Goal: Use online tool/utility: Utilize a website feature to perform a specific function

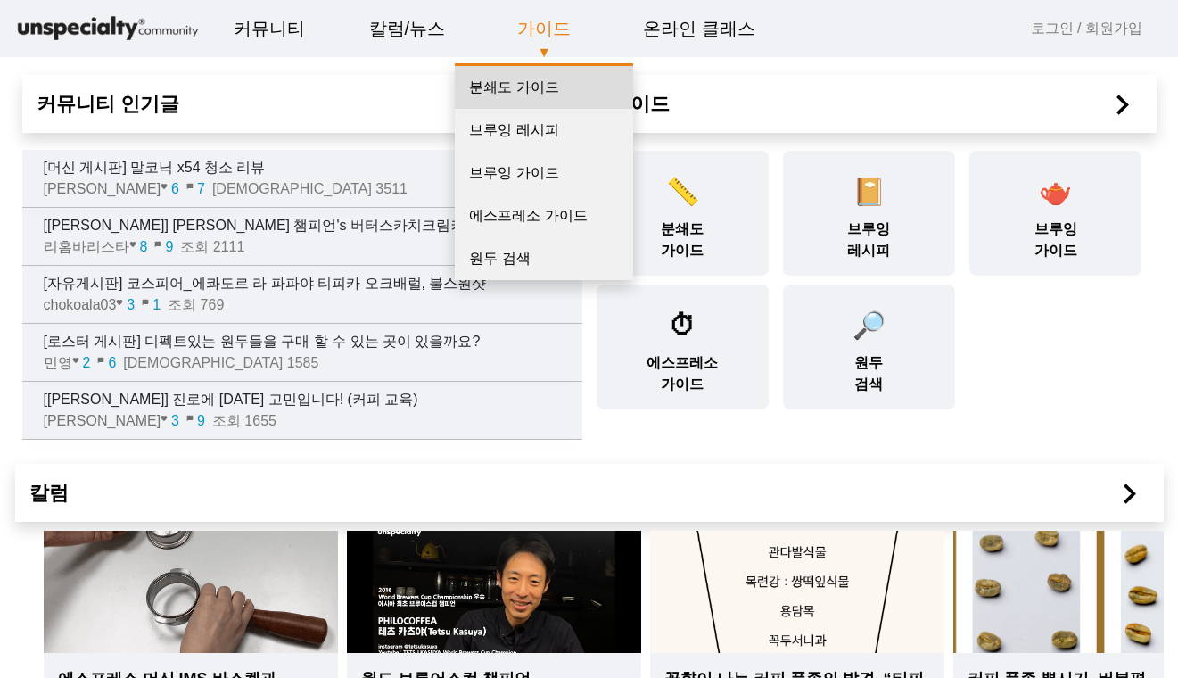
click at [533, 86] on link "분쇄도 가이드" at bounding box center [544, 87] width 178 height 43
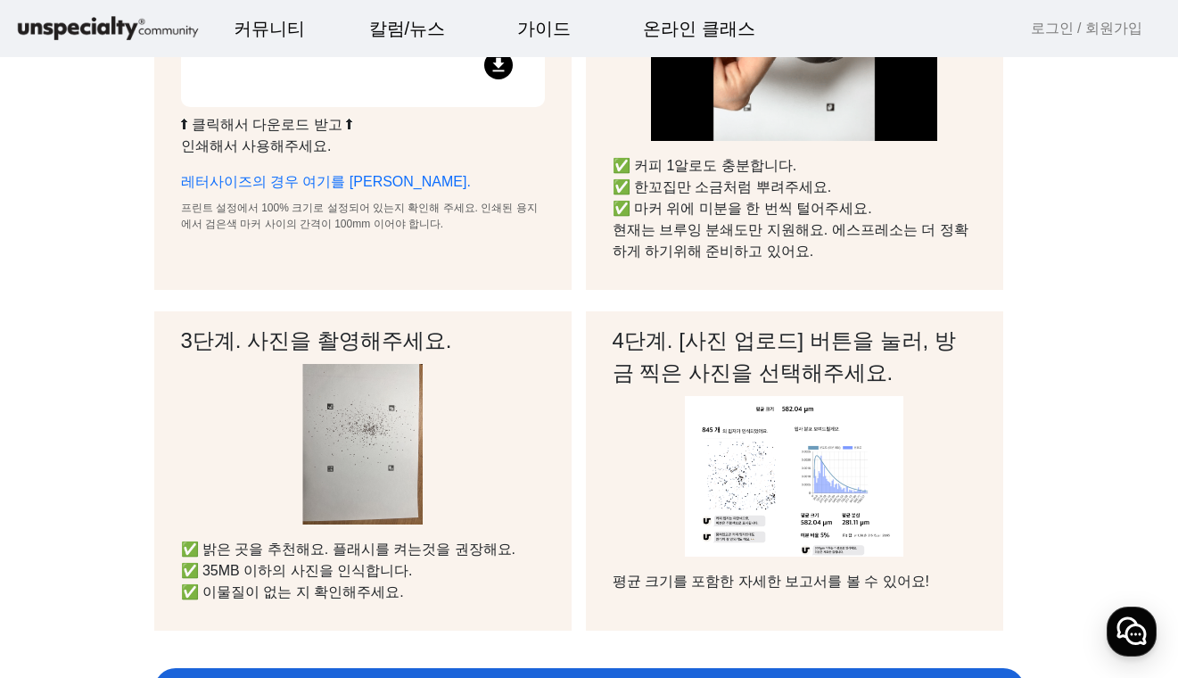
scroll to position [267, 0]
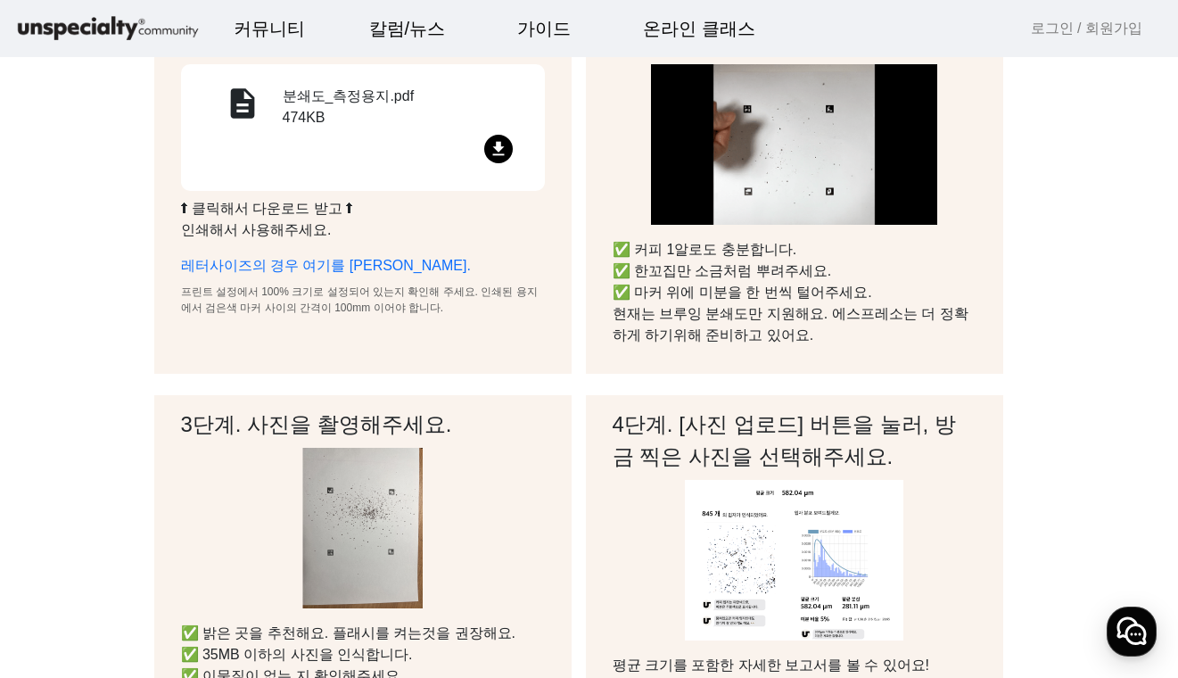
click at [502, 144] on mat-icon "file_download" at bounding box center [498, 149] width 29 height 29
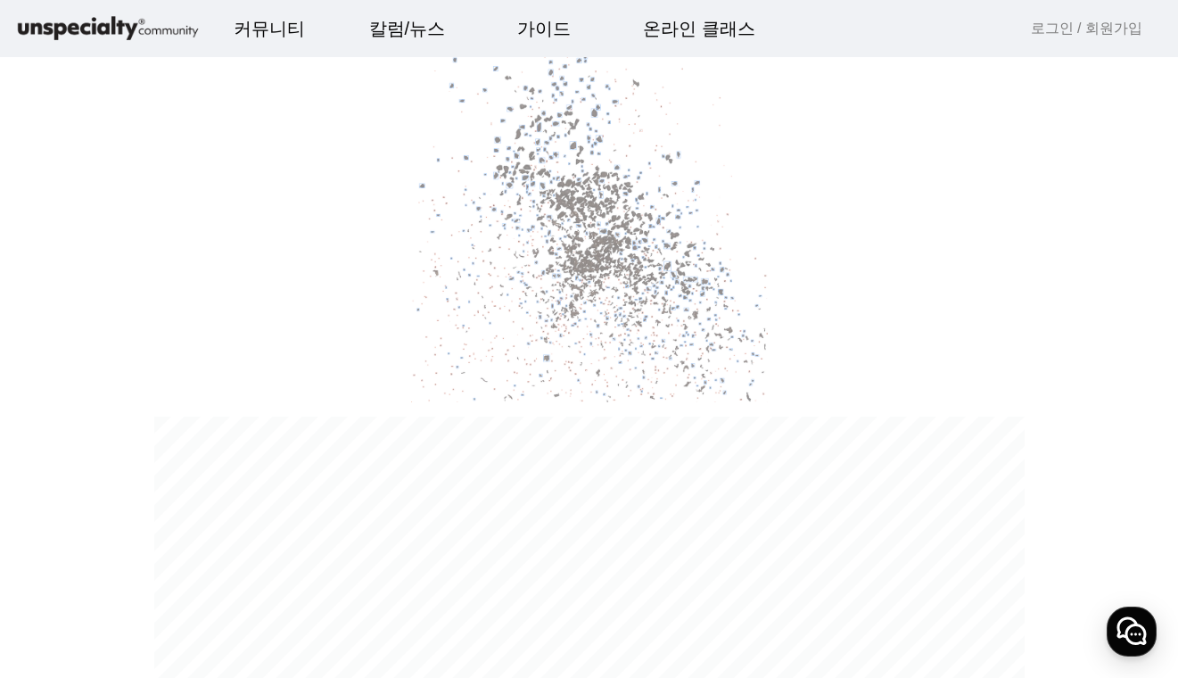
scroll to position [625, 0]
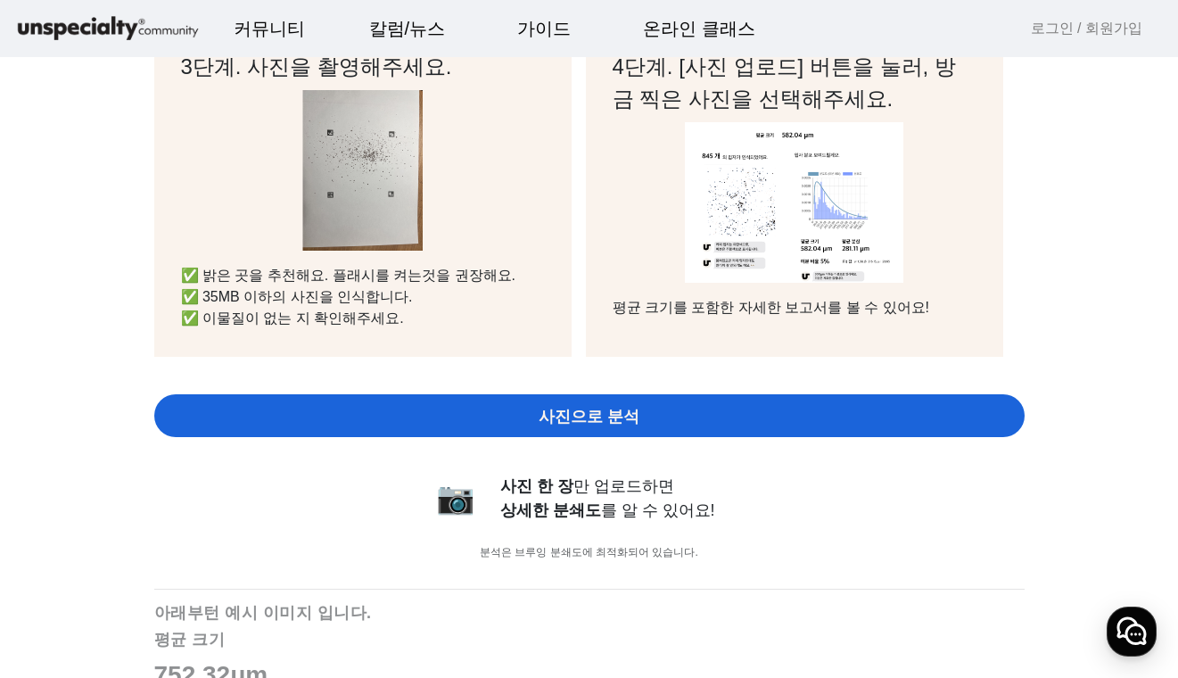
click at [610, 417] on span "사진으로 분석" at bounding box center [589, 417] width 101 height 24
click at [739, 475] on div "사진 한 장 만 업로드하면 상세한 분쇄도 를 알 수 있어요!" at bounding box center [633, 498] width 267 height 48
click at [584, 409] on span "사진으로 분석" at bounding box center [589, 417] width 101 height 24
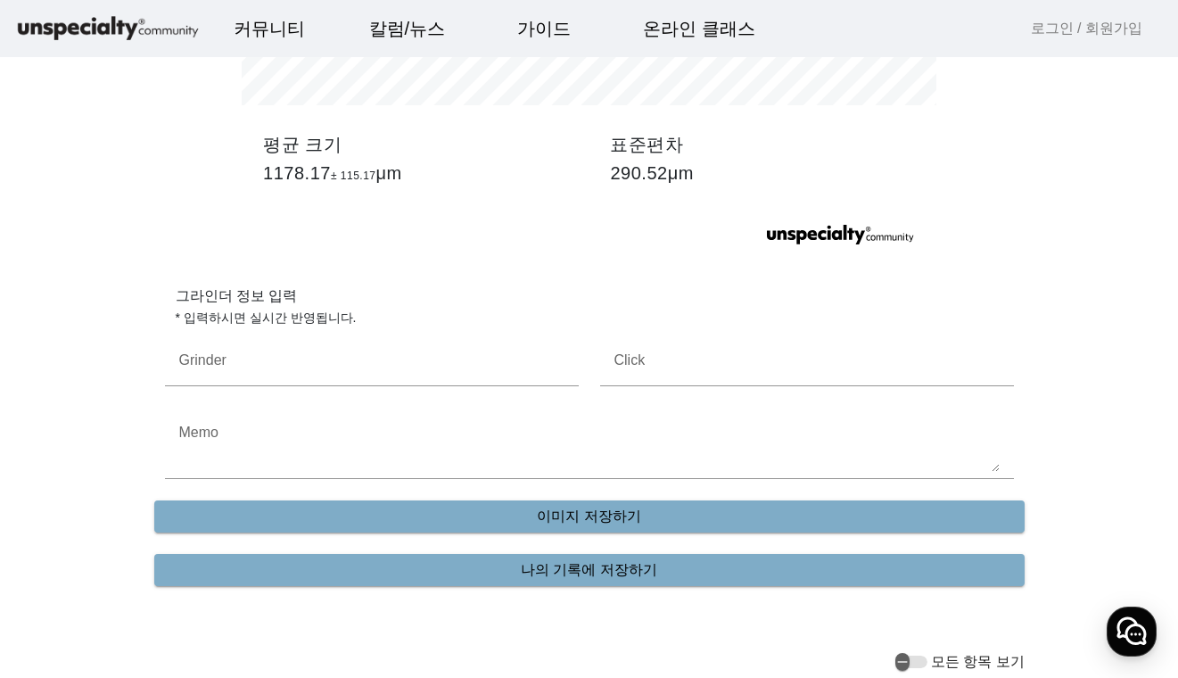
scroll to position [3374, 0]
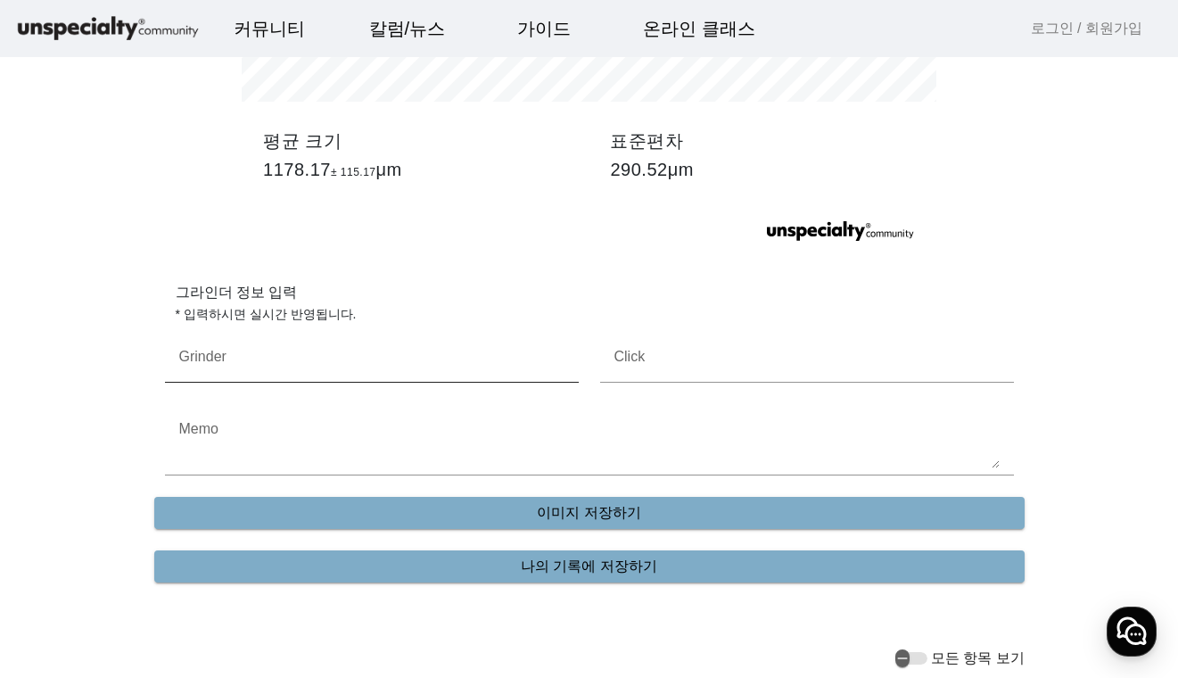
click at [226, 356] on mat-label "Grinder" at bounding box center [202, 356] width 47 height 15
click at [226, 356] on input "Grinder" at bounding box center [371, 364] width 385 height 21
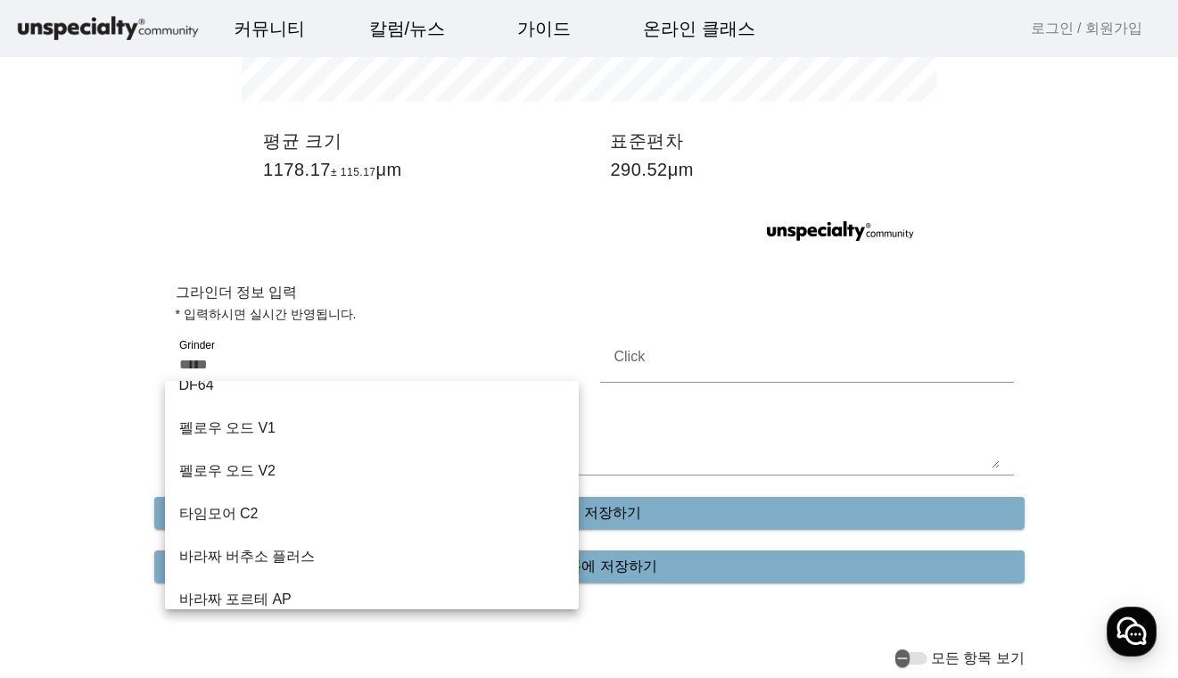
scroll to position [892, 0]
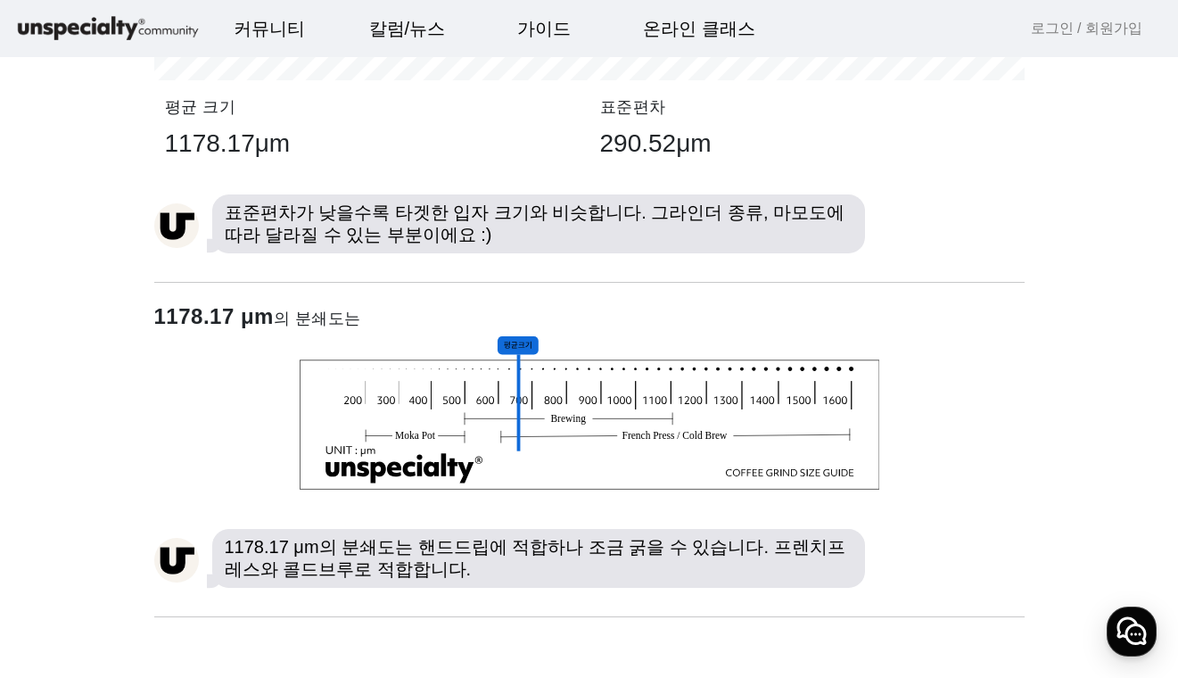
scroll to position [2318, 0]
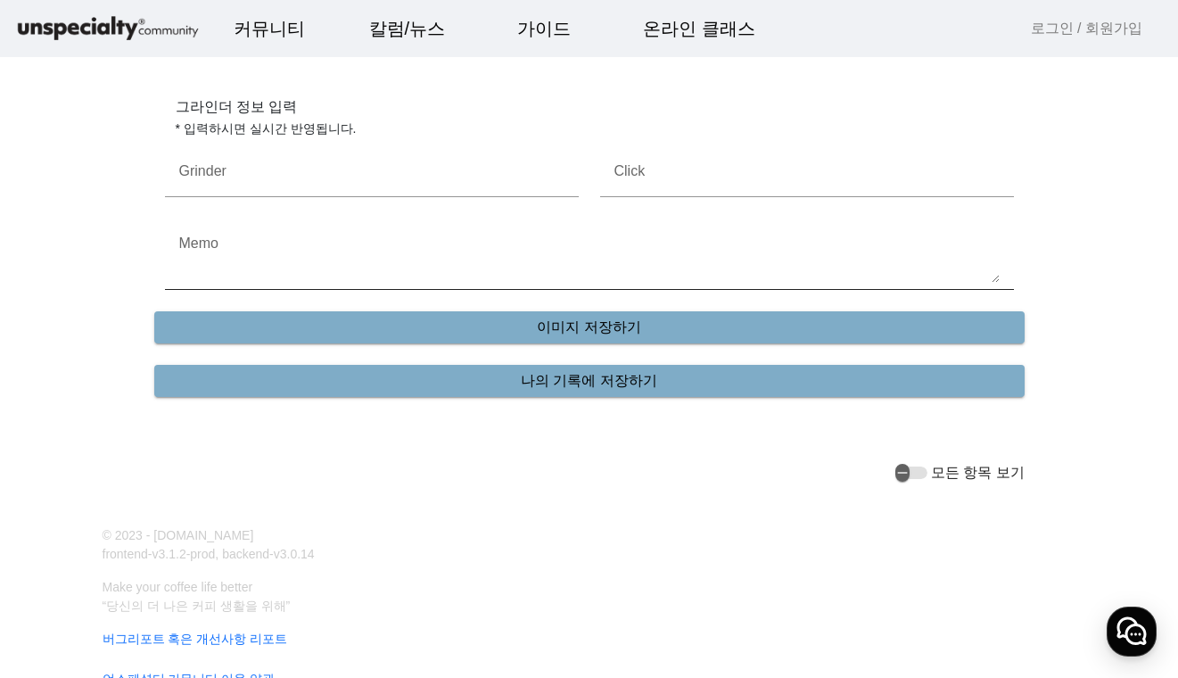
scroll to position [3528, 0]
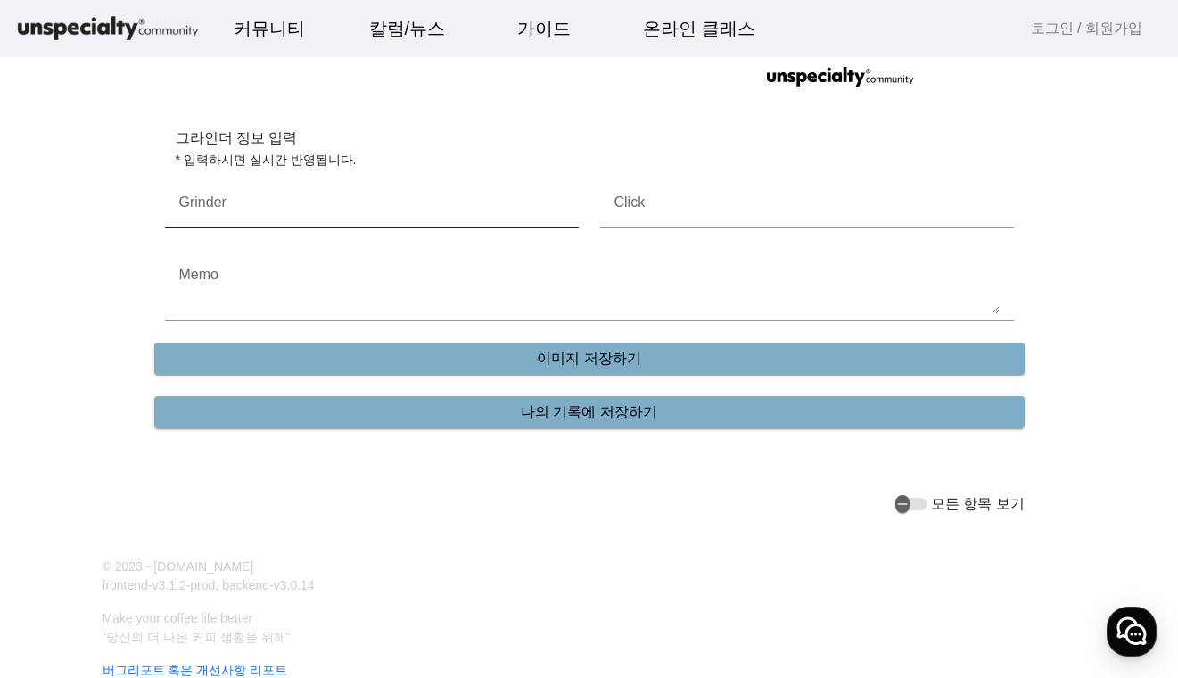
click at [263, 222] on div "Grinder" at bounding box center [371, 202] width 385 height 51
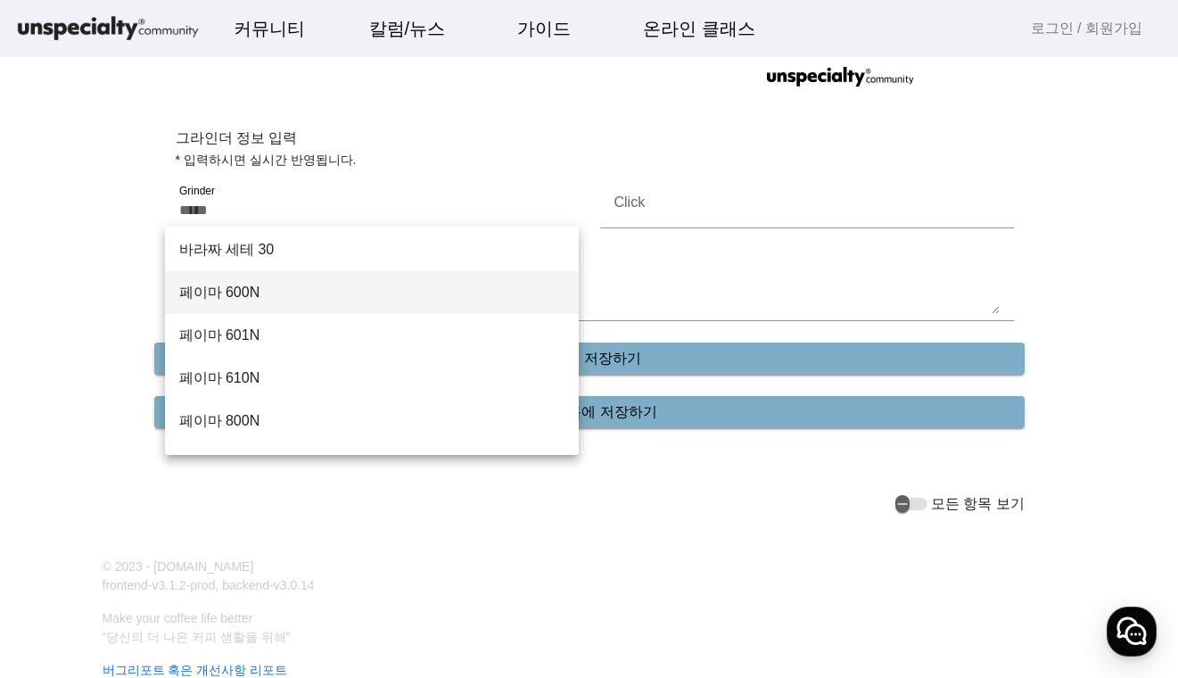
scroll to position [357, 0]
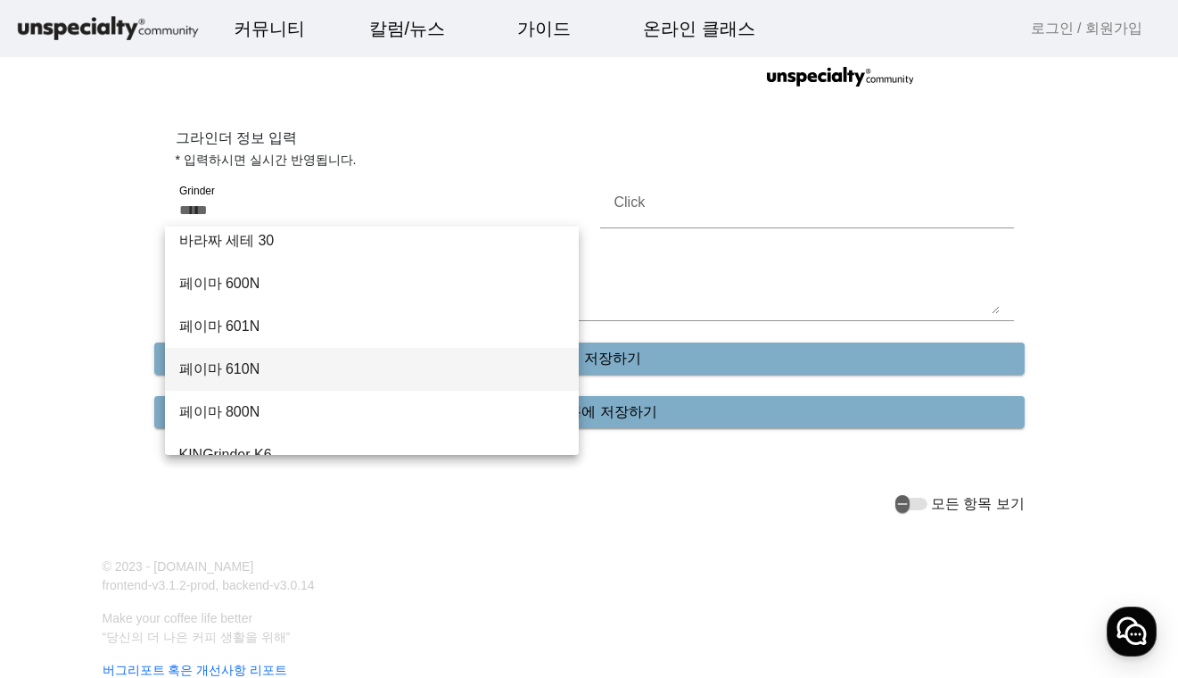
click at [308, 374] on span "페이마 610N" at bounding box center [371, 368] width 385 height 21
type input "**********"
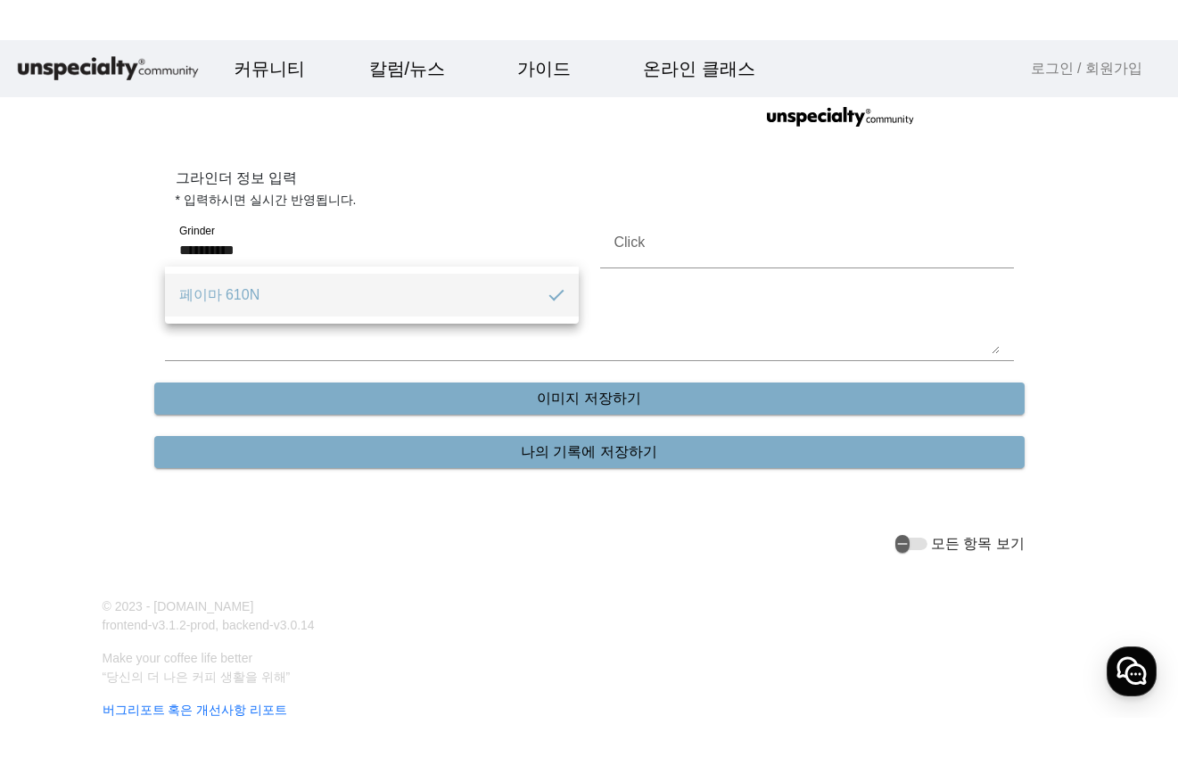
scroll to position [0, 0]
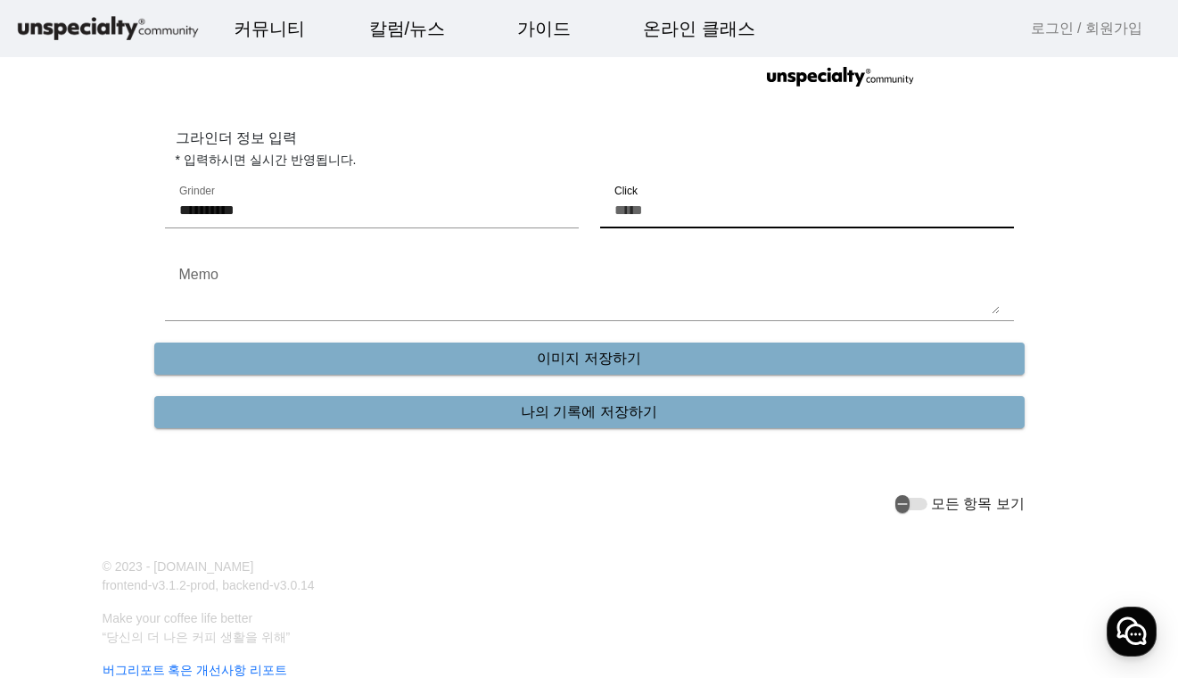
click at [755, 211] on input "Click" at bounding box center [806, 210] width 385 height 21
click at [988, 210] on input "**" at bounding box center [806, 210] width 385 height 21
click at [992, 207] on input "*" at bounding box center [806, 210] width 385 height 21
click at [226, 322] on div at bounding box center [589, 331] width 849 height 21
click at [225, 312] on textarea "Memo" at bounding box center [589, 292] width 820 height 43
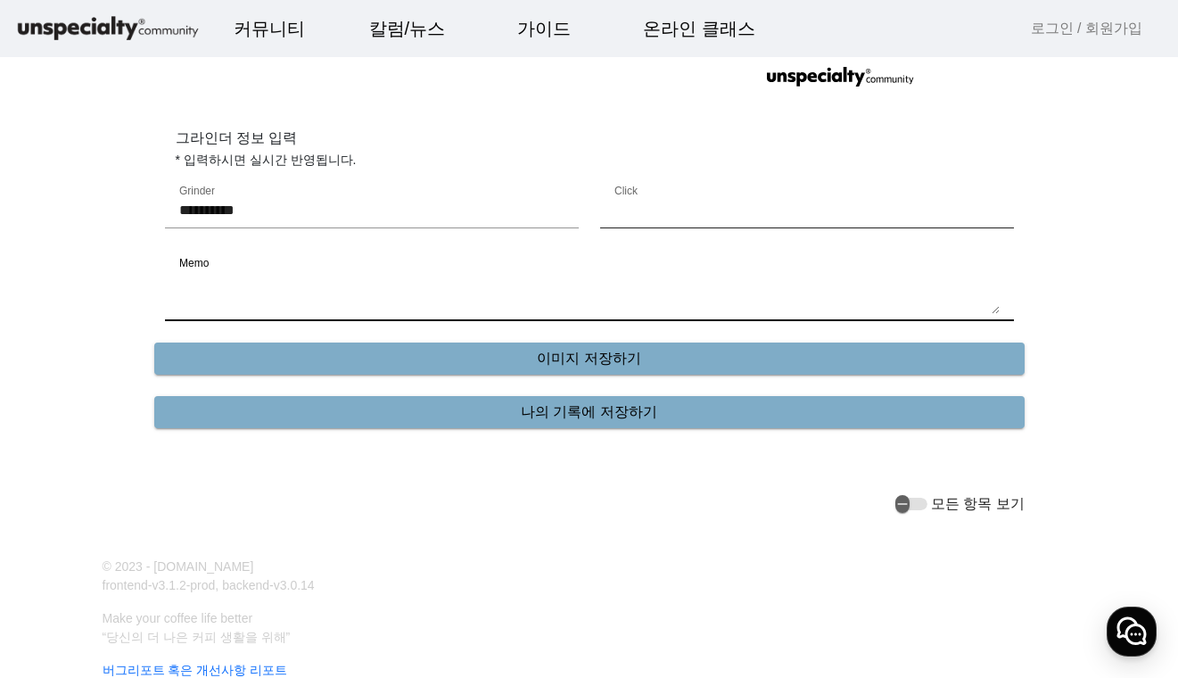
click at [975, 214] on input "*" at bounding box center [806, 210] width 385 height 21
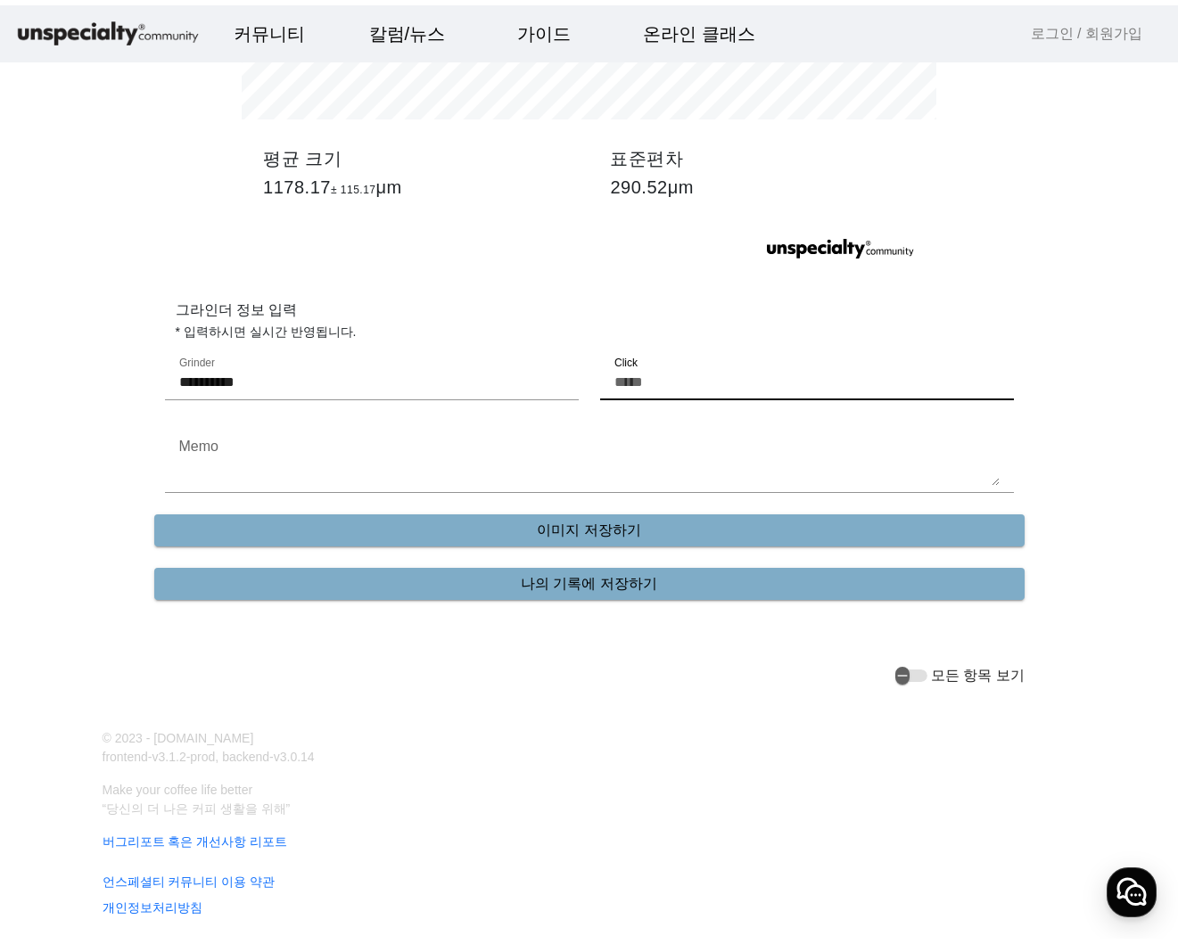
scroll to position [3351, 0]
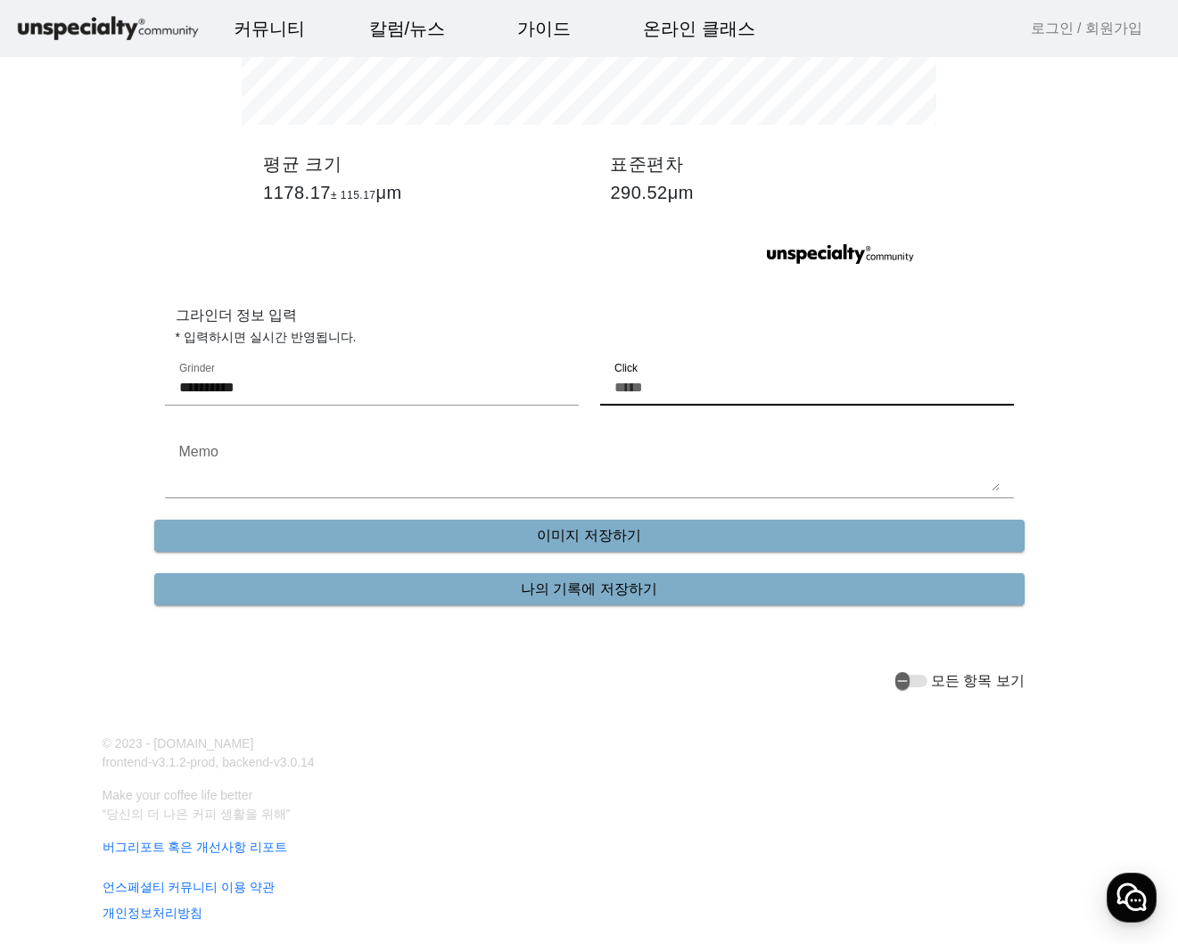
click at [991, 377] on input "*" at bounding box center [806, 387] width 385 height 21
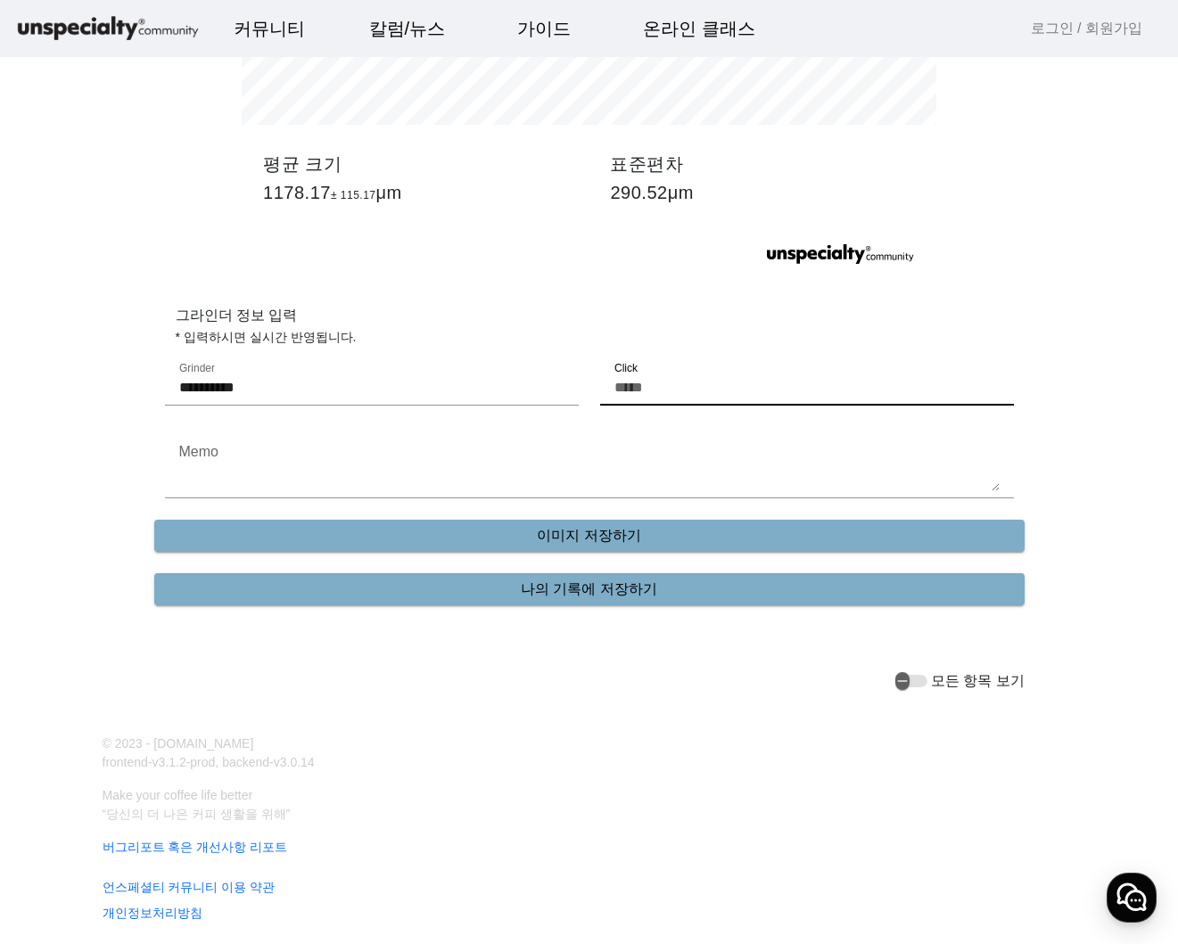
type input "*"
click at [991, 377] on input "*" at bounding box center [806, 387] width 385 height 21
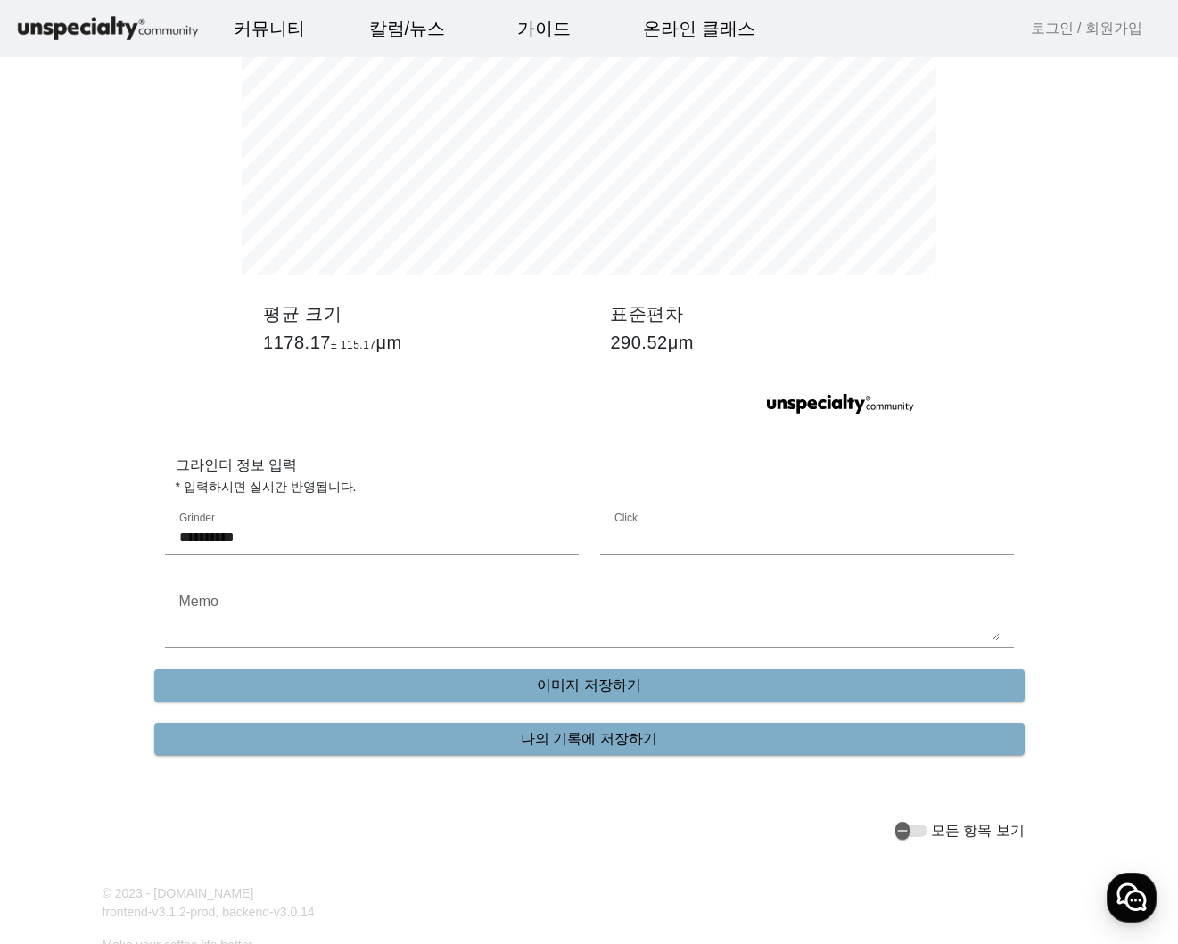
scroll to position [3262, 0]
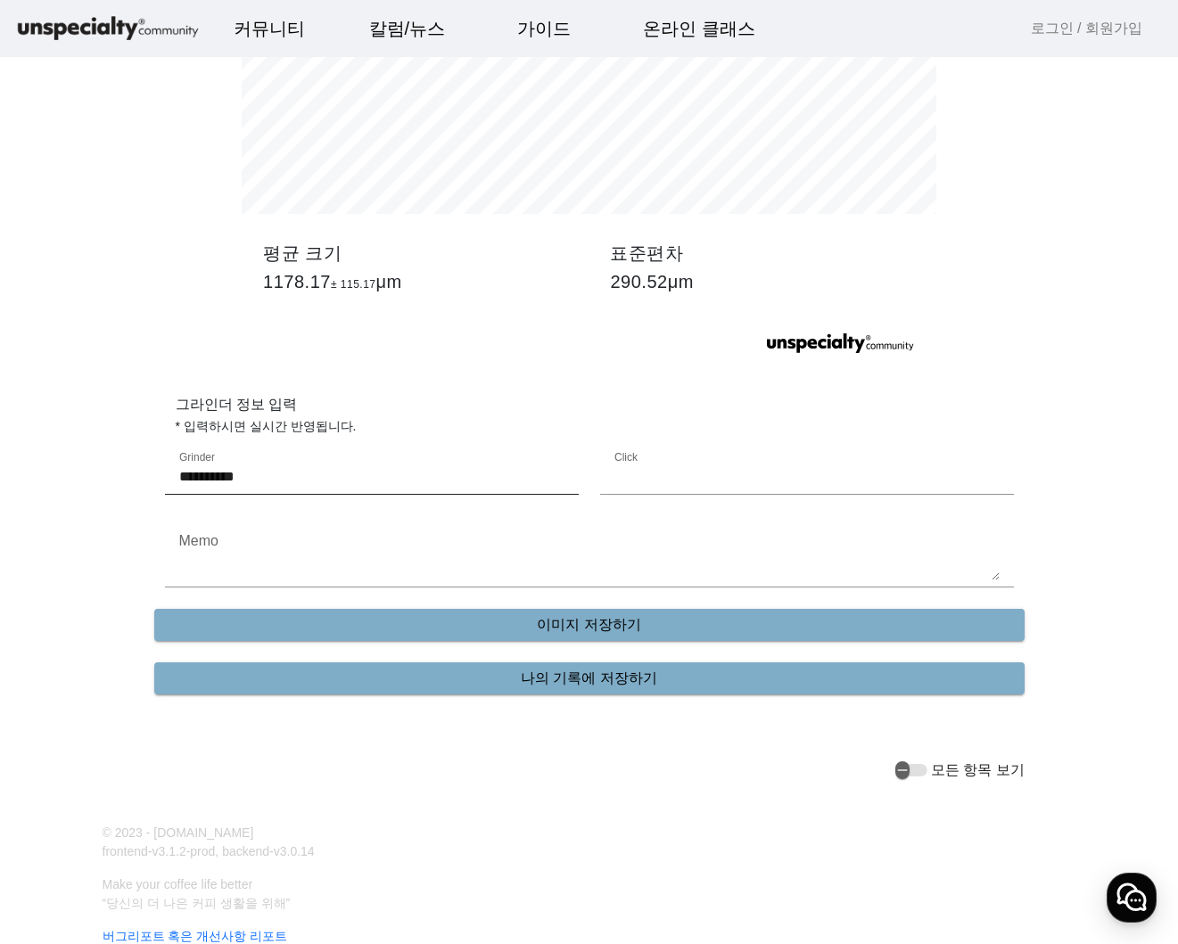
click at [529, 477] on input "**********" at bounding box center [371, 476] width 385 height 21
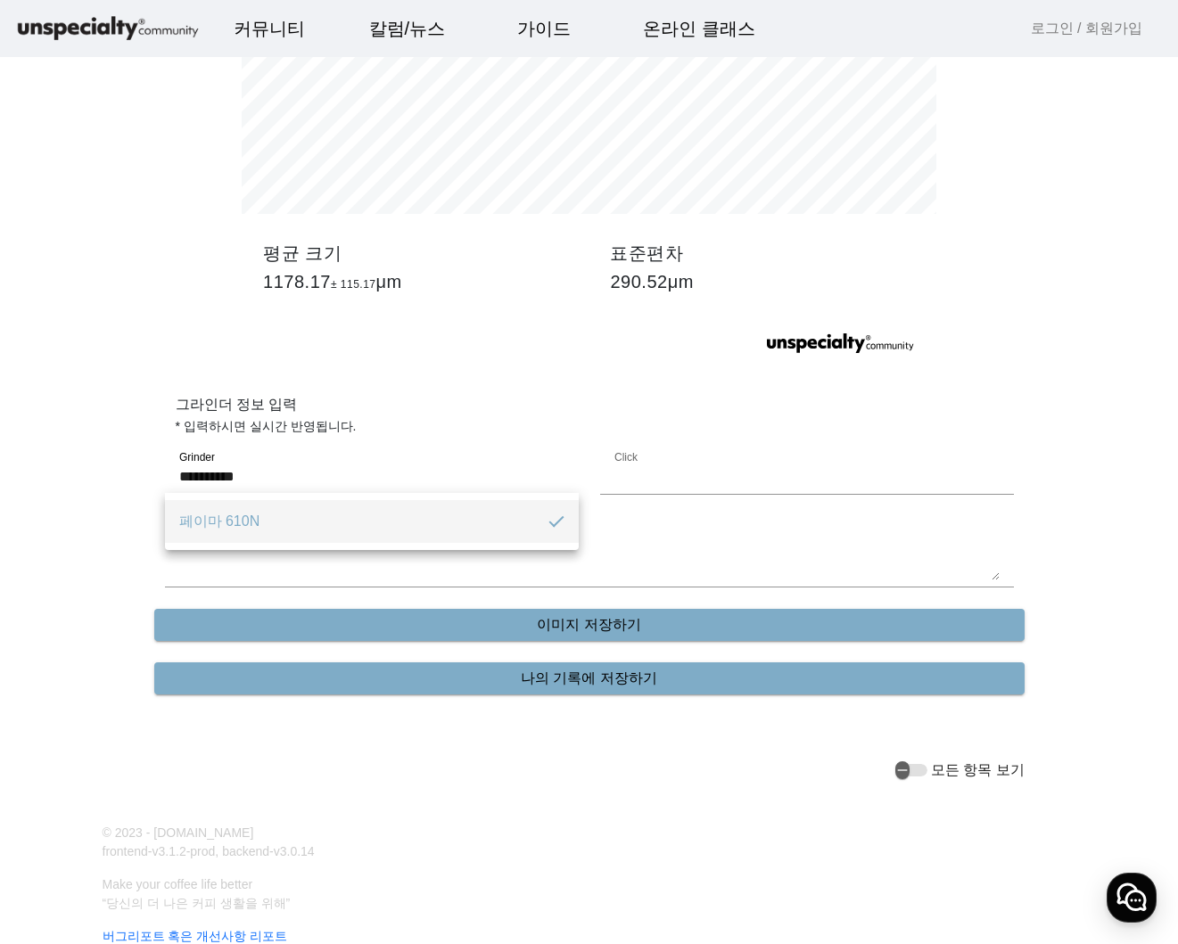
click at [554, 529] on mat-pseudo-checkbox at bounding box center [556, 522] width 16 height 16
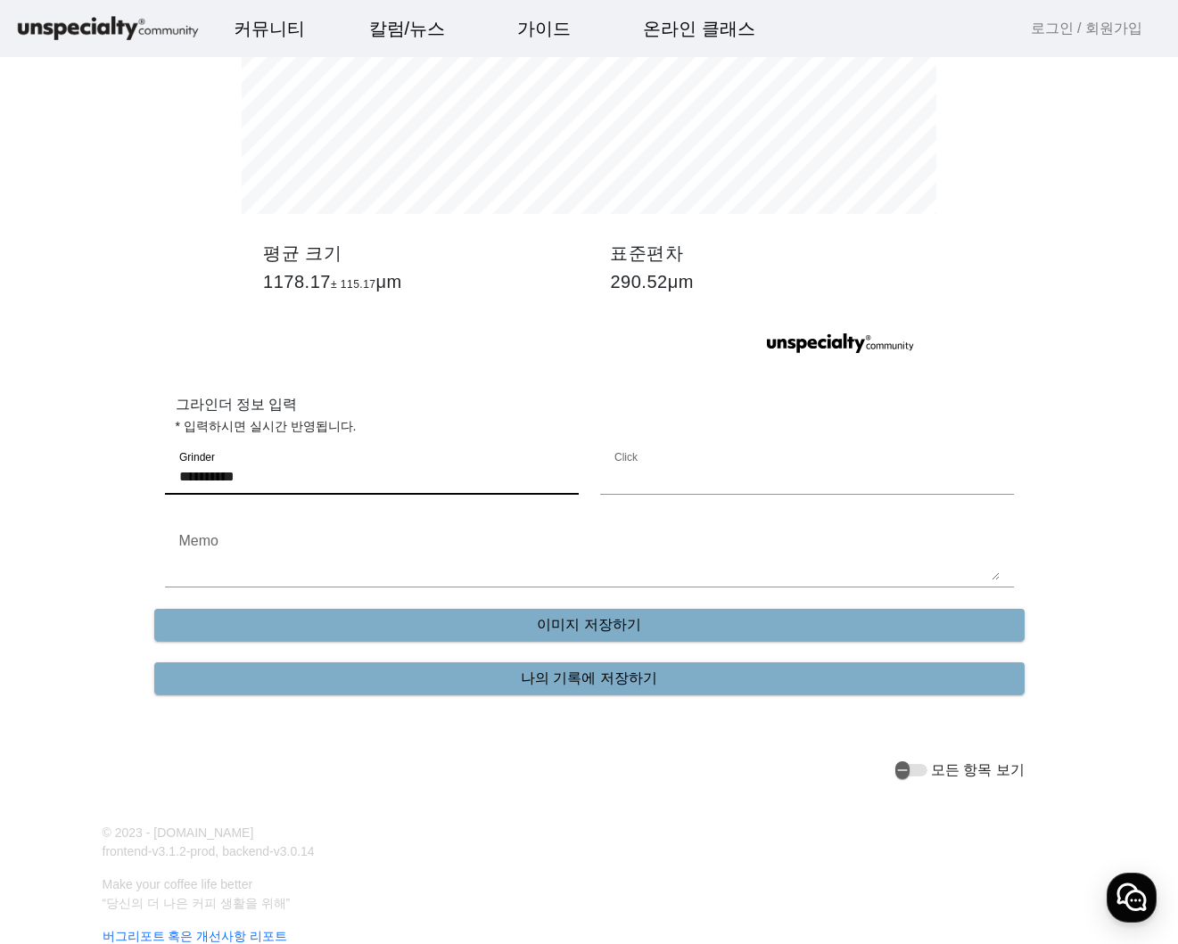
click at [502, 471] on input "**********" at bounding box center [371, 476] width 385 height 21
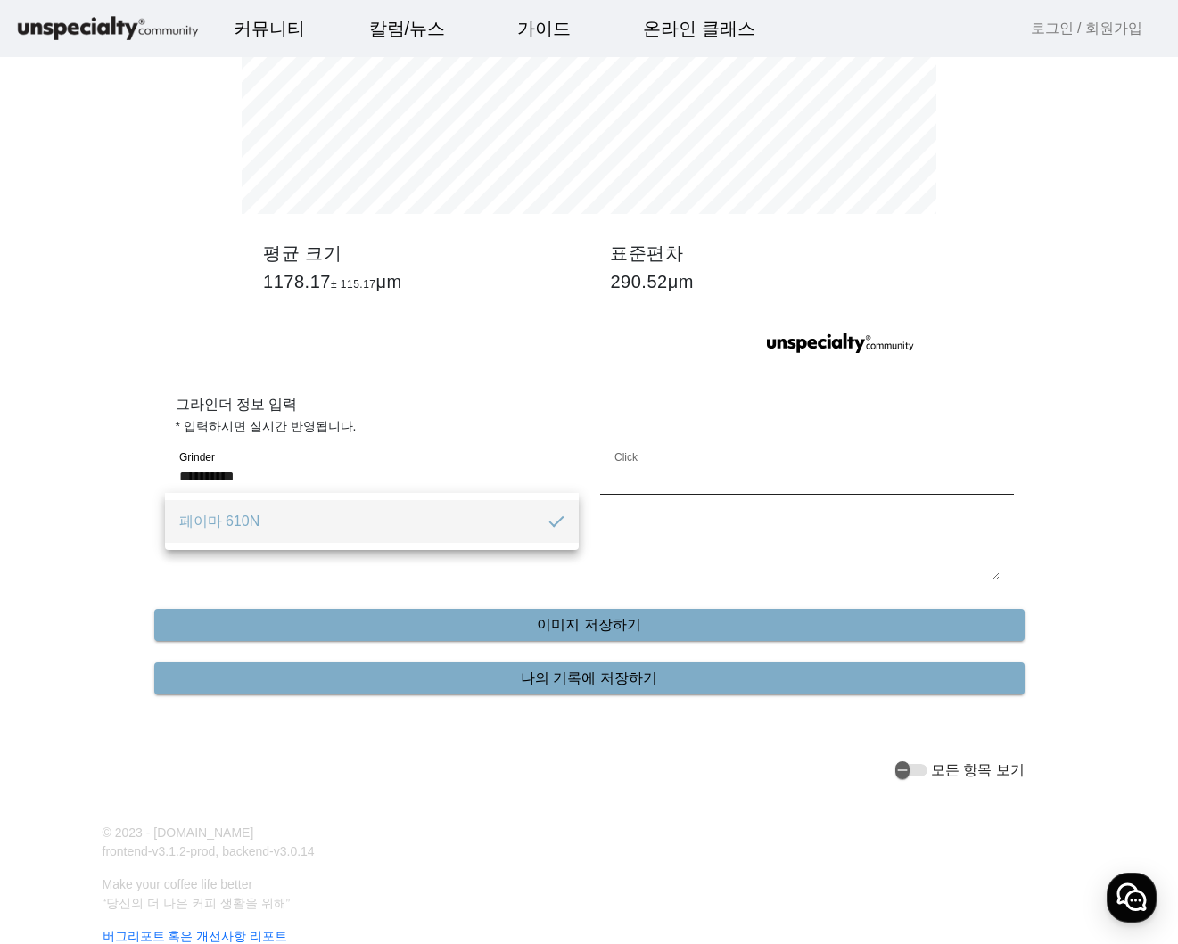
click at [712, 486] on input "*" at bounding box center [806, 476] width 385 height 21
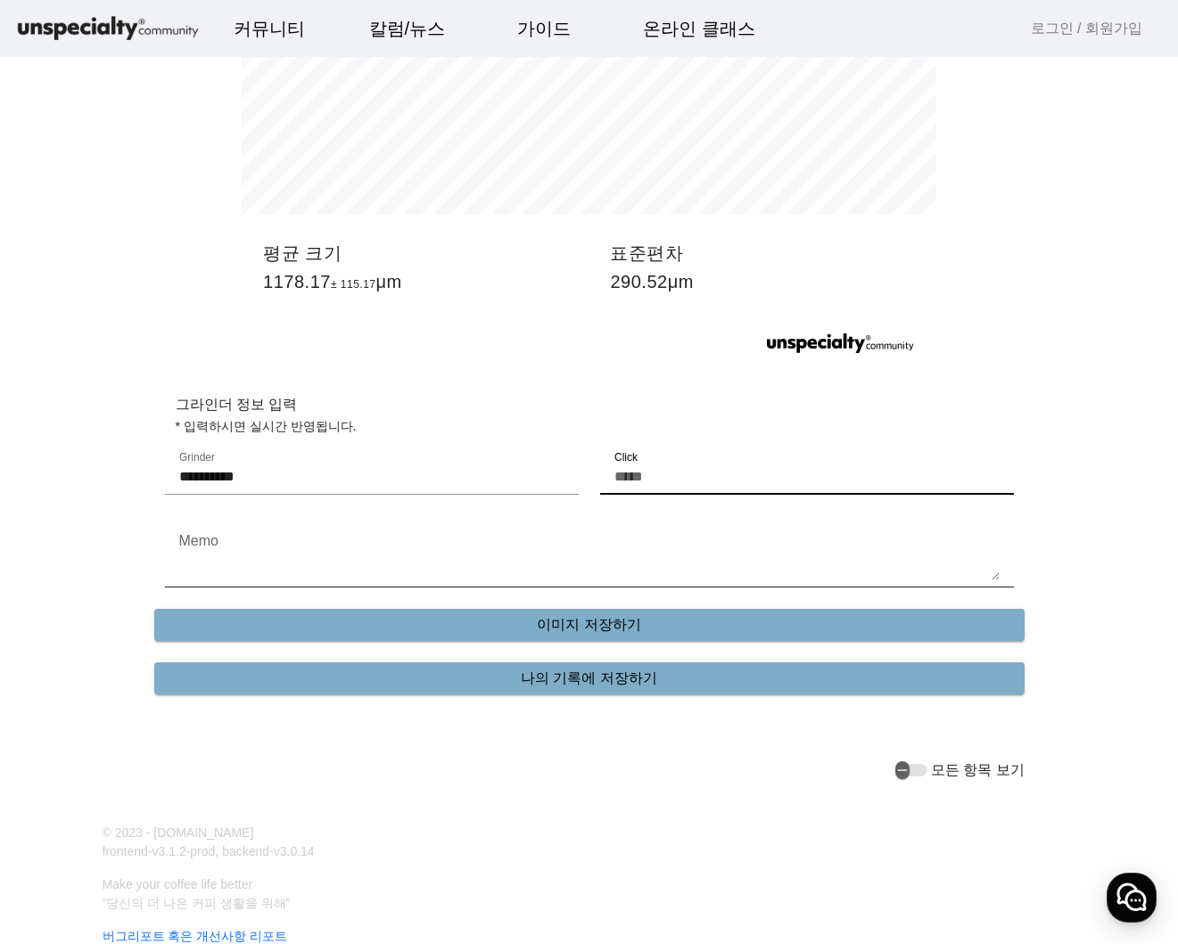
click at [788, 516] on div "Memo" at bounding box center [589, 551] width 820 height 71
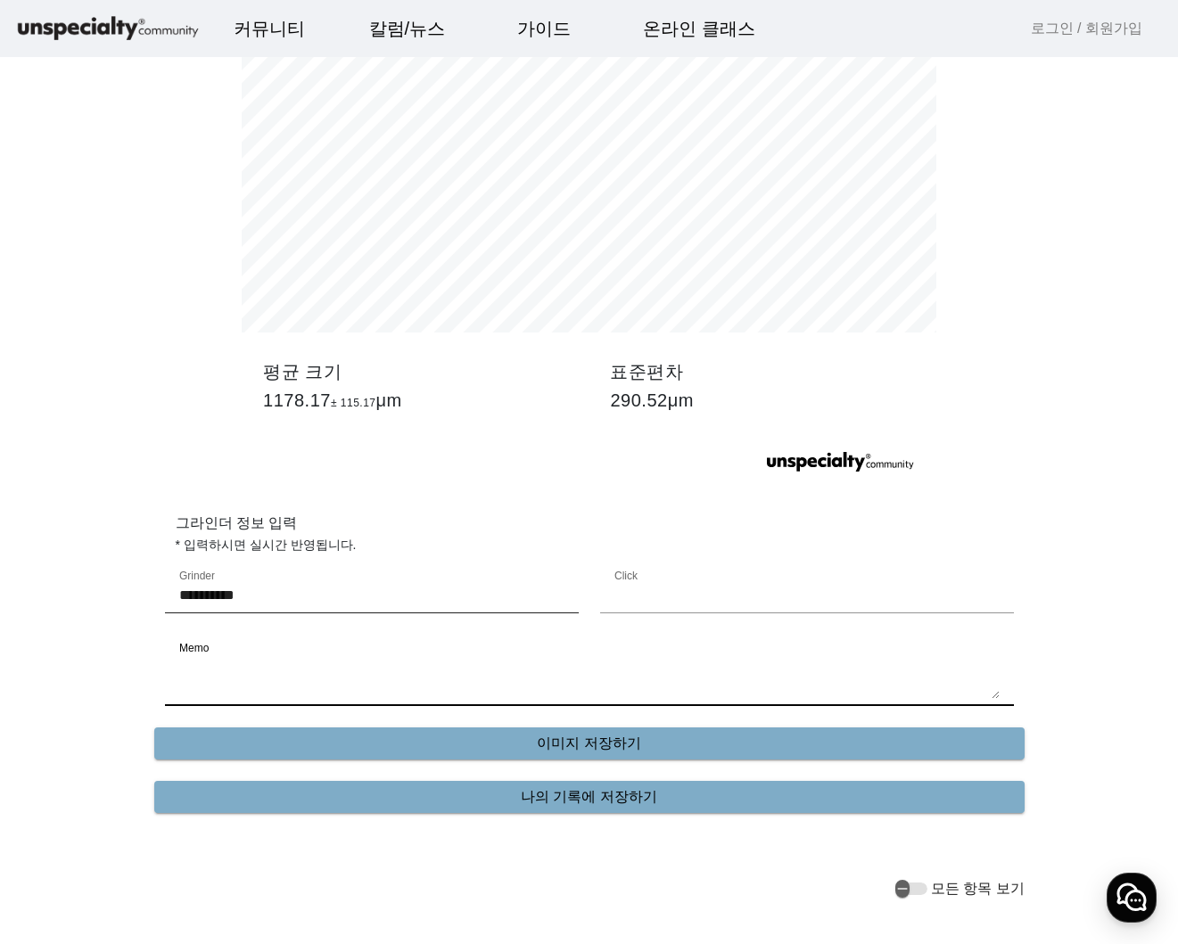
scroll to position [3351, 0]
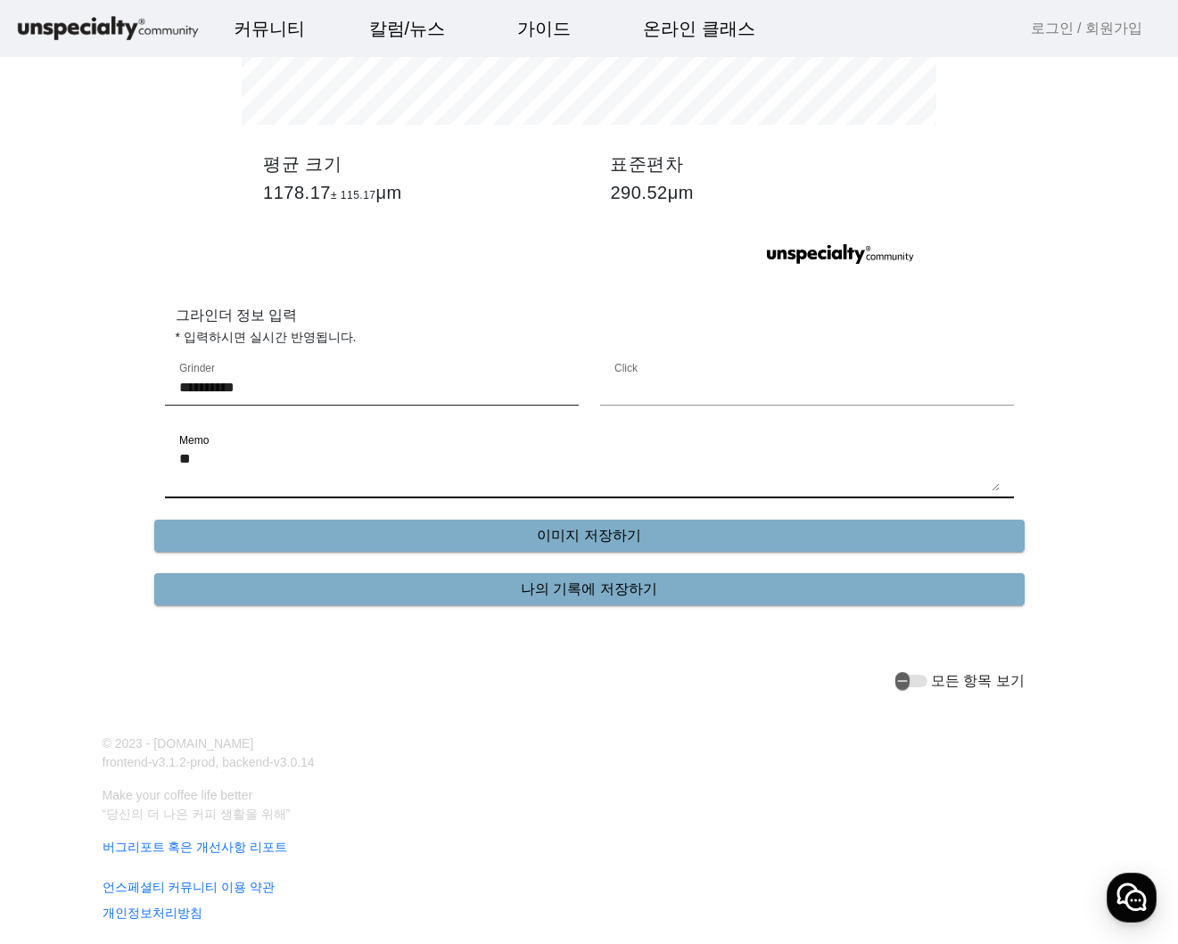
type textarea "*"
type textarea "****"
click at [482, 296] on p "그라인더 정보 입력" at bounding box center [600, 305] width 849 height 43
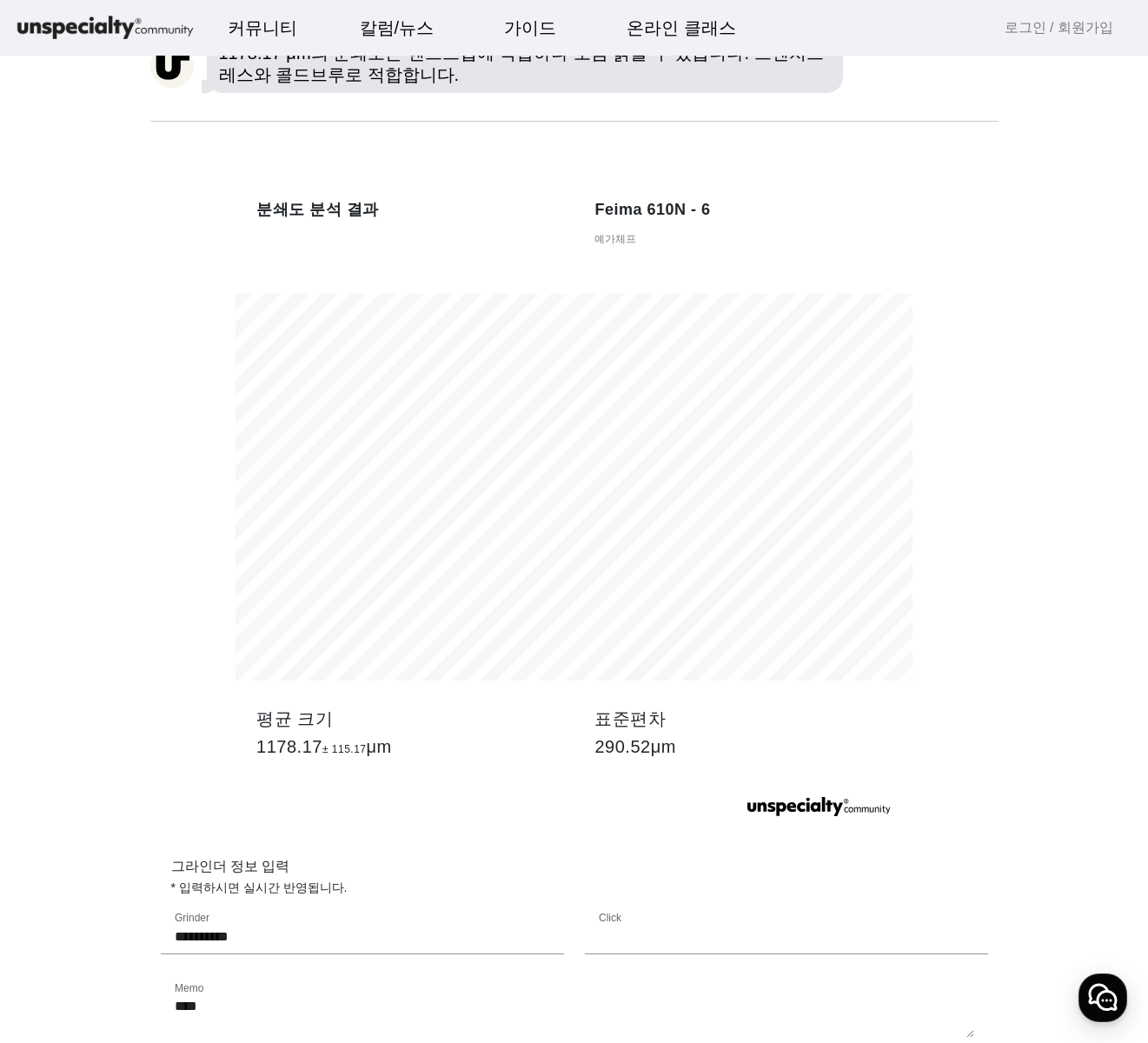
scroll to position [3042, 0]
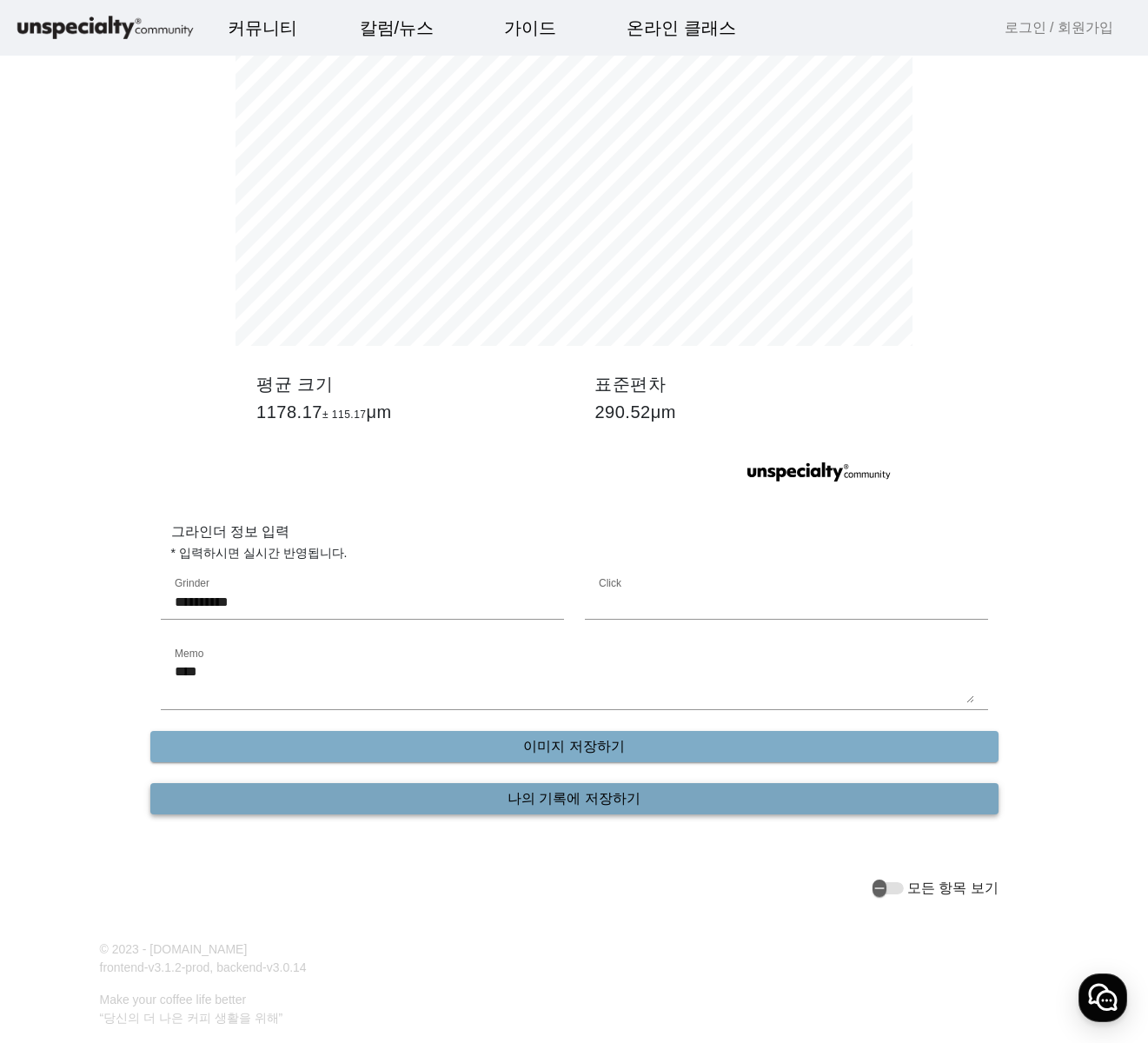
click at [585, 660] on span "나의 기록에 저장하기" at bounding box center [574, 798] width 133 height 20
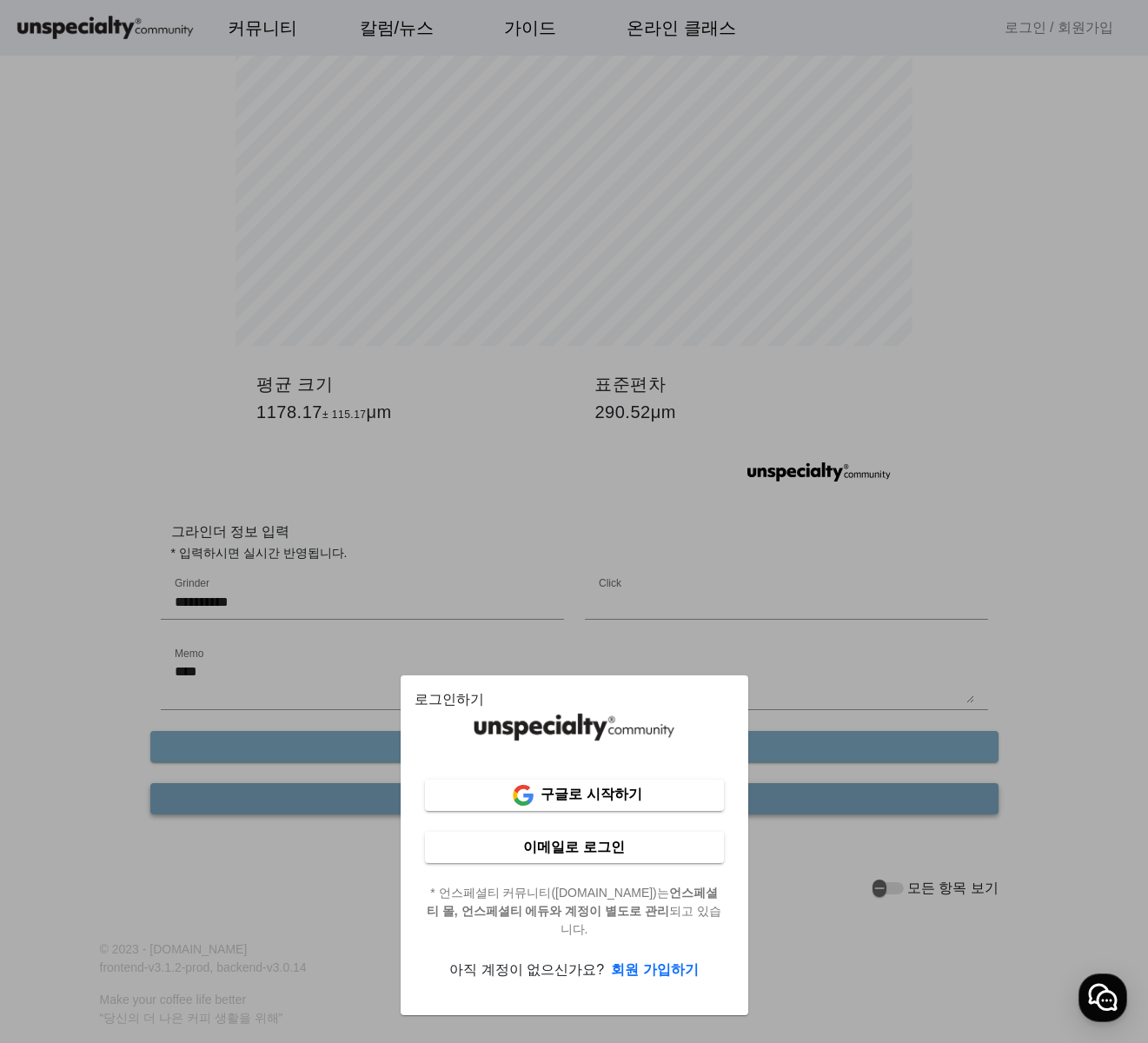
scroll to position [0, 0]
click at [565, 660] on b "구글로 시작하기" at bounding box center [591, 793] width 100 height 15
